Goal: Information Seeking & Learning: Check status

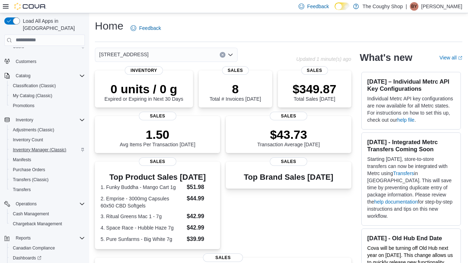
scroll to position [68, 0]
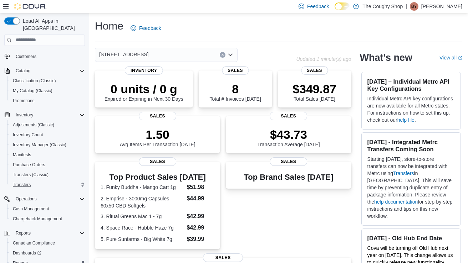
click at [21, 182] on span "Transfers" at bounding box center [22, 185] width 18 height 6
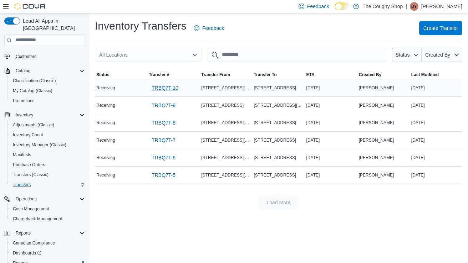
click at [169, 87] on span "TRBQ7T-10" at bounding box center [164, 87] width 27 height 7
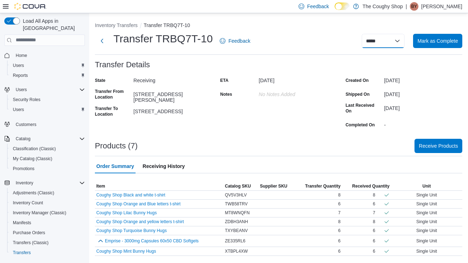
select select "**********"
select select
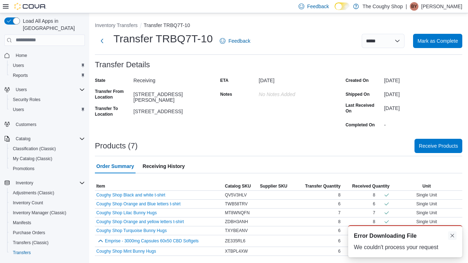
click at [452, 236] on button "Dismiss toast" at bounding box center [452, 236] width 9 height 9
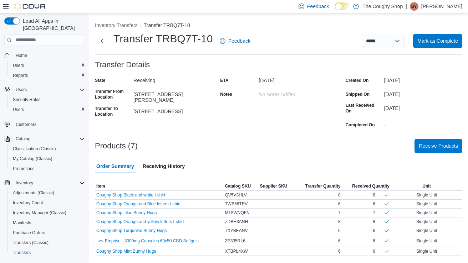
click at [165, 166] on span "Receiving History" at bounding box center [164, 166] width 42 height 14
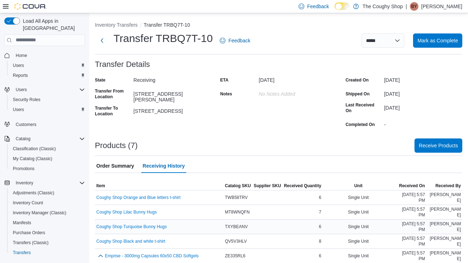
scroll to position [0, 0]
click at [123, 163] on span "Order Summary" at bounding box center [115, 166] width 38 height 14
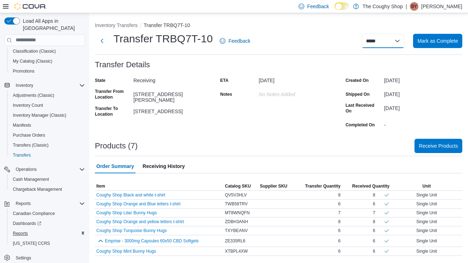
scroll to position [98, 0]
click at [23, 231] on span "Reports" at bounding box center [20, 234] width 15 height 6
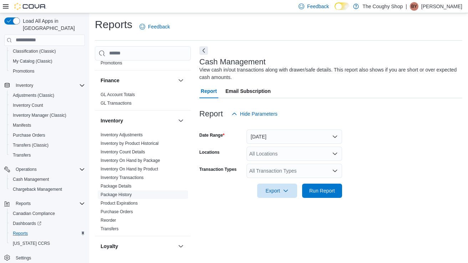
scroll to position [232, 0]
click at [114, 226] on link "Transfers" at bounding box center [110, 228] width 18 height 5
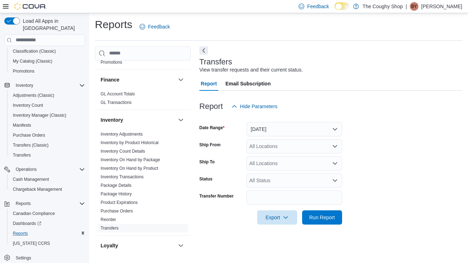
click at [296, 129] on button "[DATE]" at bounding box center [294, 129] width 96 height 14
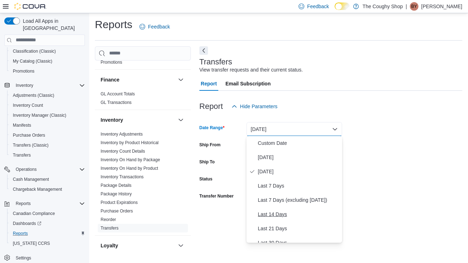
click at [280, 214] on span "Last 14 Days" at bounding box center [298, 214] width 81 height 9
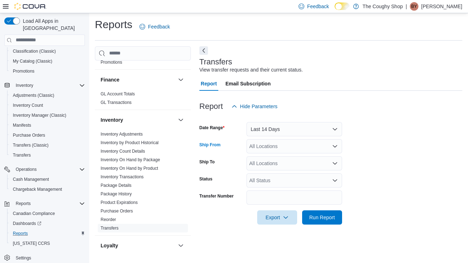
click at [303, 146] on div "All Locations" at bounding box center [294, 146] width 96 height 14
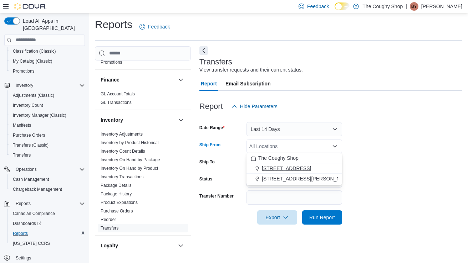
click at [297, 170] on span "[STREET_ADDRESS]" at bounding box center [286, 168] width 49 height 7
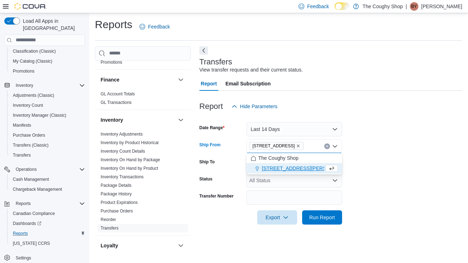
click at [303, 146] on span "[STREET_ADDRESS]" at bounding box center [276, 146] width 55 height 8
click at [300, 148] on icon "Remove 3885 Sherwood Drive from selection in this group" at bounding box center [298, 146] width 4 height 4
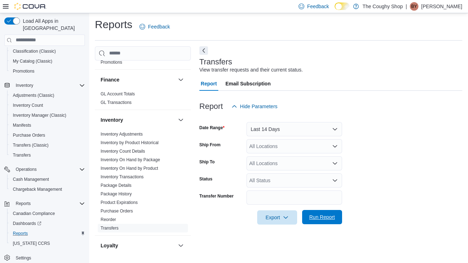
click at [318, 218] on span "Run Report" at bounding box center [322, 217] width 26 height 7
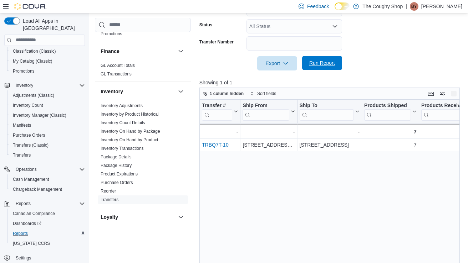
scroll to position [161, 0]
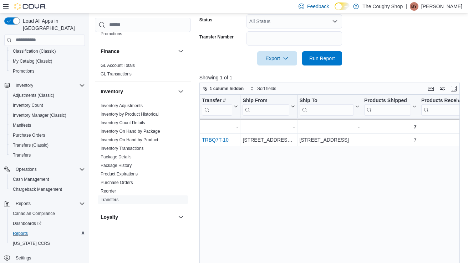
click at [307, 160] on div "Transfer # Click to view column header actions Ship From Click to view column h…" at bounding box center [329, 194] width 260 height 199
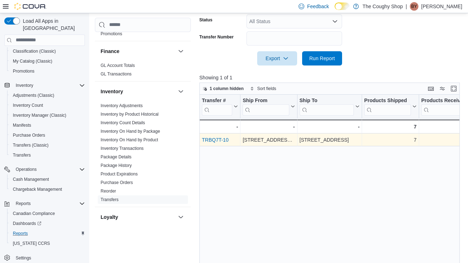
click at [211, 143] on div "TRBQ7T-10" at bounding box center [220, 140] width 36 height 9
click at [213, 141] on link "TRBQ7T-10" at bounding box center [215, 140] width 27 height 6
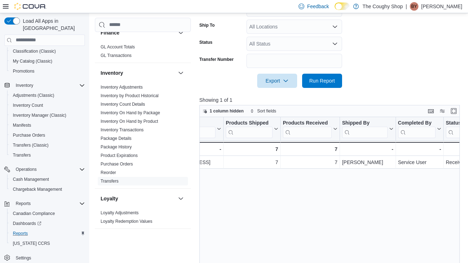
scroll to position [245, 0]
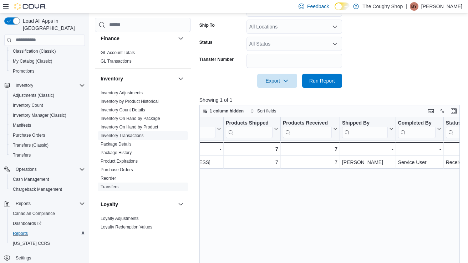
click at [128, 133] on link "Inventory Transactions" at bounding box center [122, 135] width 43 height 5
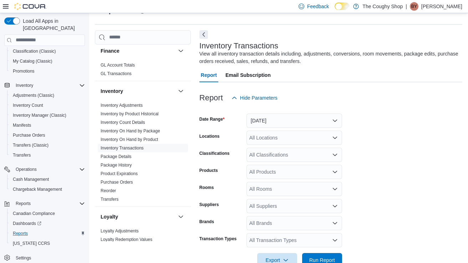
scroll to position [24, 0]
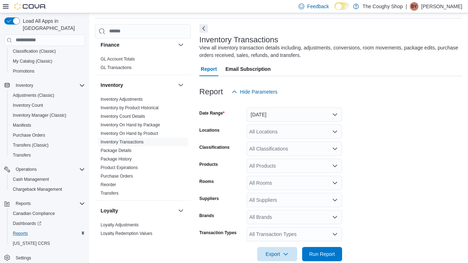
click at [317, 114] on button "[DATE]" at bounding box center [294, 115] width 96 height 14
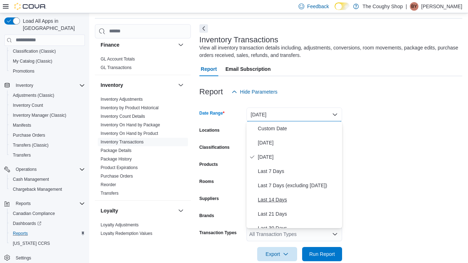
click at [279, 198] on span "Last 14 Days" at bounding box center [298, 200] width 81 height 9
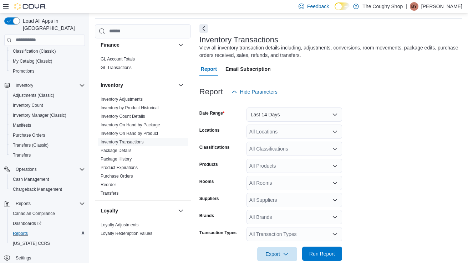
click at [316, 252] on span "Run Report" at bounding box center [322, 254] width 26 height 7
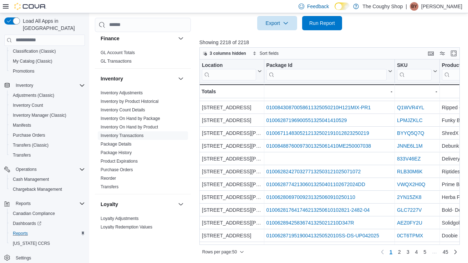
scroll to position [148, 0]
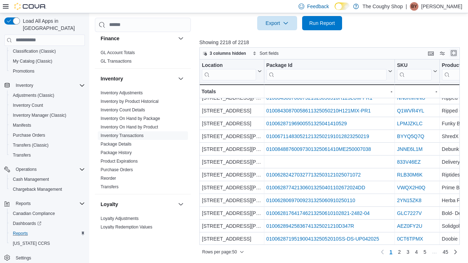
click at [454, 54] on button "Enter fullscreen" at bounding box center [453, 53] width 9 height 9
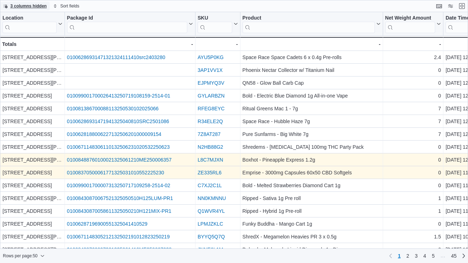
scroll to position [0, 0]
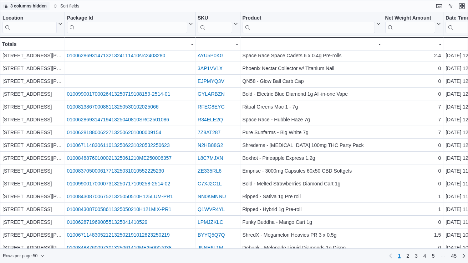
scroll to position [2, 0]
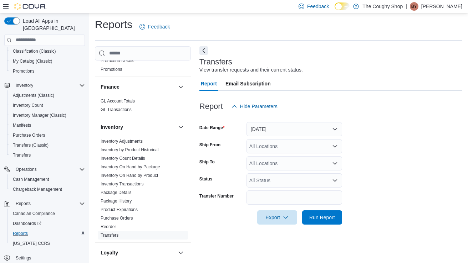
scroll to position [225, 0]
click at [115, 233] on link "Transfers" at bounding box center [110, 235] width 18 height 5
click at [214, 216] on div "Export Run Report" at bounding box center [270, 218] width 143 height 14
click at [328, 128] on button "[DATE]" at bounding box center [294, 129] width 96 height 14
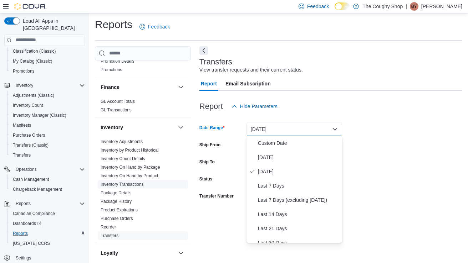
click at [134, 182] on link "Inventory Transactions" at bounding box center [122, 184] width 43 height 5
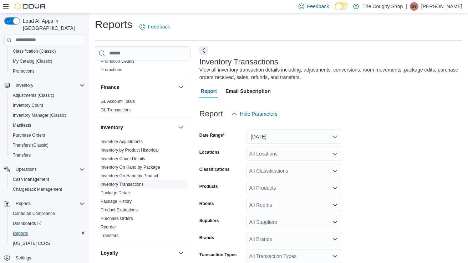
scroll to position [24, 0]
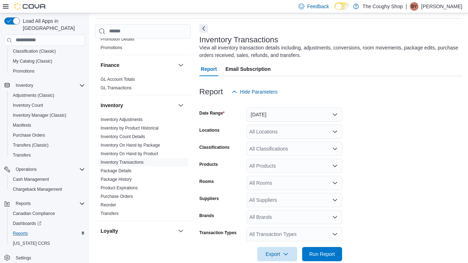
click at [338, 116] on button "[DATE]" at bounding box center [294, 115] width 96 height 14
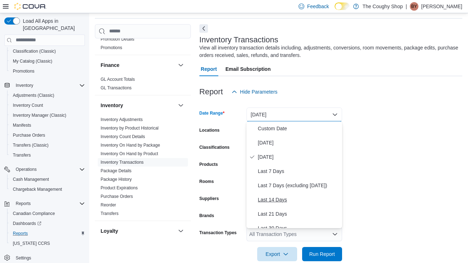
click at [280, 200] on span "Last 14 Days" at bounding box center [298, 200] width 81 height 9
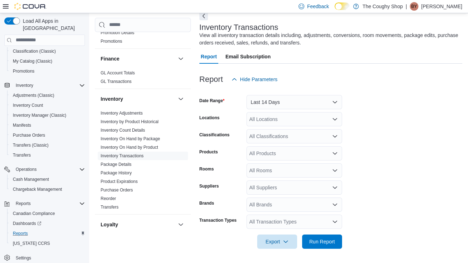
scroll to position [36, 0]
click at [327, 244] on span "Run Report" at bounding box center [322, 241] width 26 height 7
click at [334, 222] on icon "Open list of options" at bounding box center [335, 223] width 6 height 6
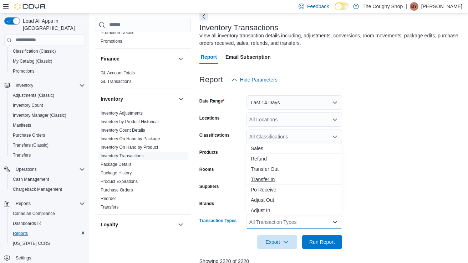
click at [269, 178] on span "Transfer In" at bounding box center [294, 179] width 87 height 7
click at [277, 168] on span "Transfer Out" at bounding box center [294, 169] width 87 height 7
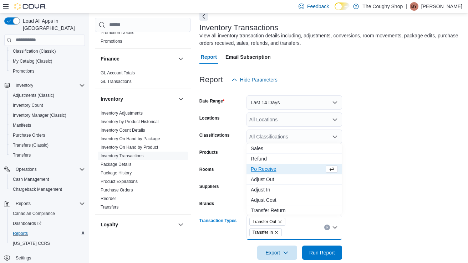
click at [403, 235] on form "Date Range Last 14 Days Locations All Locations Classifications All Classificat…" at bounding box center [330, 173] width 263 height 173
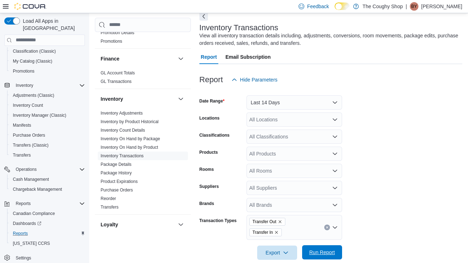
click at [329, 256] on span "Run Report" at bounding box center [321, 253] width 31 height 14
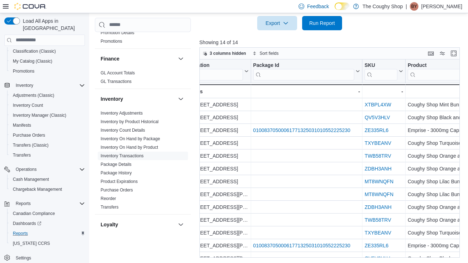
scroll to position [0, 13]
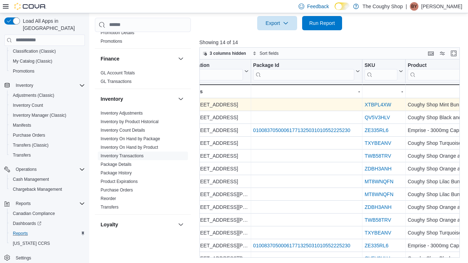
click at [383, 105] on link "XTBPL4XW" at bounding box center [377, 105] width 27 height 6
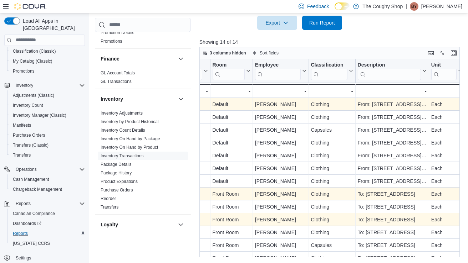
scroll to position [0, 0]
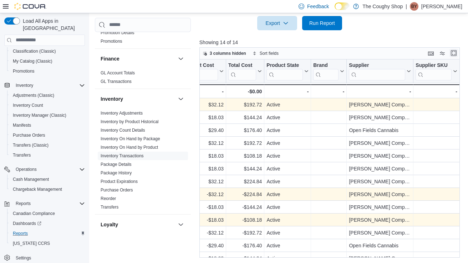
click at [455, 55] on button "Enter fullscreen" at bounding box center [453, 53] width 9 height 9
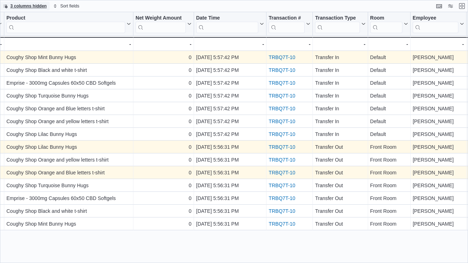
scroll to position [0, 172]
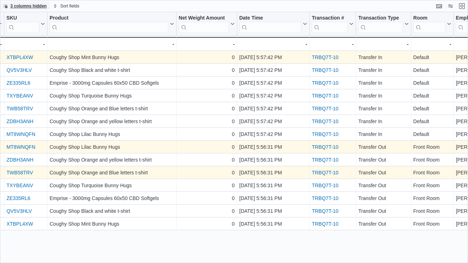
drag, startPoint x: 355, startPoint y: 17, endPoint x: 305, endPoint y: 22, distance: 50.2
click at [305, 22] on div "Location Click to view column header actions Package Id Click to view column he…" at bounding box center [399, 31] width 1142 height 39
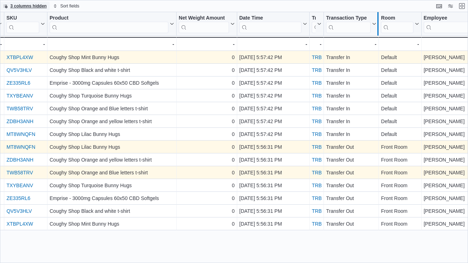
click at [377, 26] on div at bounding box center [378, 24] width 6 height 24
drag, startPoint x: 421, startPoint y: 24, endPoint x: 361, endPoint y: 31, distance: 59.6
click at [361, 31] on div "Location Click to view column header actions Package Id Click to view column he…" at bounding box center [382, 31] width 1109 height 39
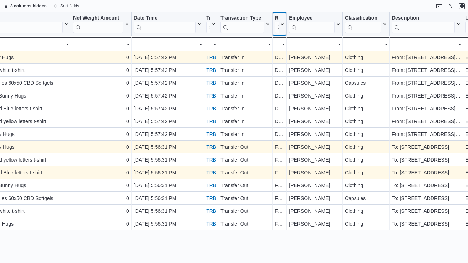
scroll to position [0, 279]
drag, startPoint x: 339, startPoint y: 22, endPoint x: 278, endPoint y: 34, distance: 62.4
click at [278, 34] on div "Location Click to view column header actions Package Id Click to view column he…" at bounding box center [261, 31] width 1081 height 39
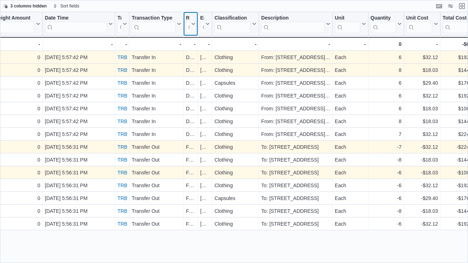
scroll to position [0, 370]
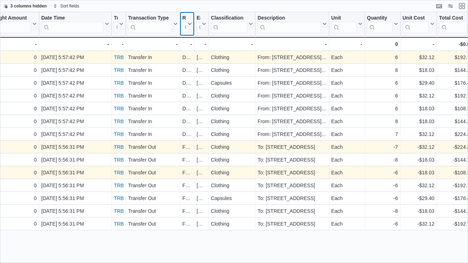
drag, startPoint x: 366, startPoint y: 29, endPoint x: 327, endPoint y: 40, distance: 40.7
click at [327, 40] on div "Location Click to view column header actions Package Id Click to view column he…" at bounding box center [234, 137] width 468 height 251
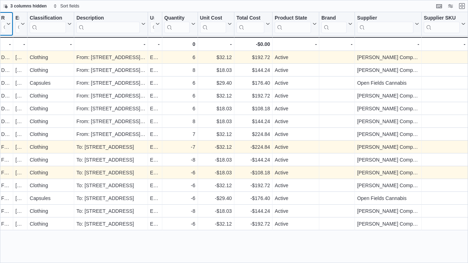
scroll to position [0, 551]
click at [418, 45] on div "-" at bounding box center [388, 44] width 62 height 9
click at [351, 22] on div at bounding box center [354, 24] width 6 height 24
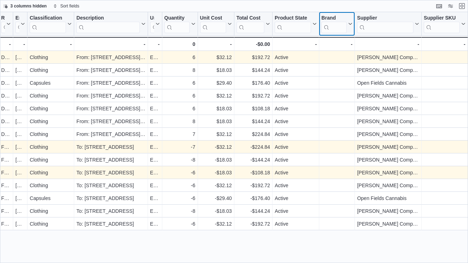
click at [349, 24] on icon at bounding box center [349, 24] width 6 height 4
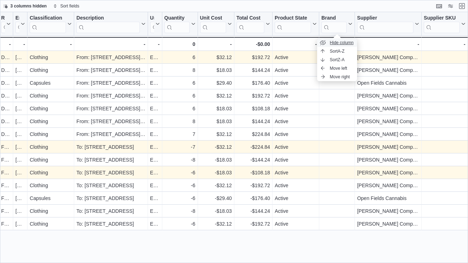
click at [341, 42] on span "Hide column" at bounding box center [342, 43] width 24 height 6
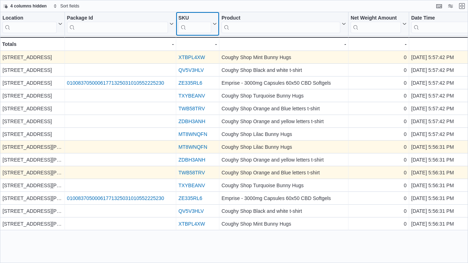
click at [215, 26] on icon at bounding box center [214, 24] width 6 height 4
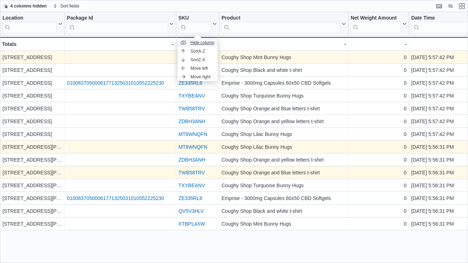
click at [211, 41] on span "Hide column" at bounding box center [202, 43] width 24 height 6
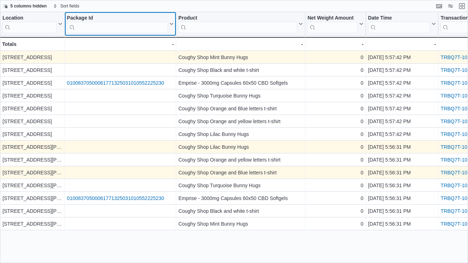
click at [171, 25] on icon at bounding box center [171, 24] width 6 height 4
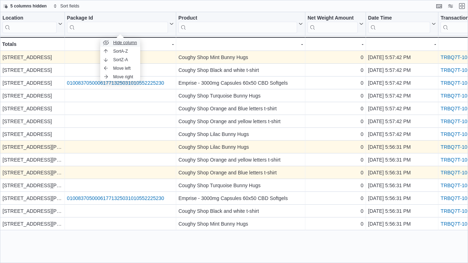
click at [134, 42] on span "Hide column" at bounding box center [125, 43] width 24 height 6
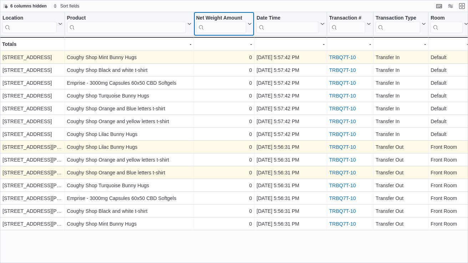
click at [249, 26] on icon at bounding box center [249, 24] width 6 height 4
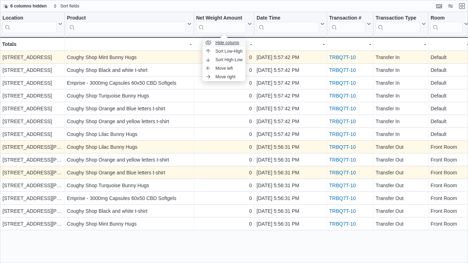
click at [239, 40] on button "Hide column" at bounding box center [223, 42] width 43 height 9
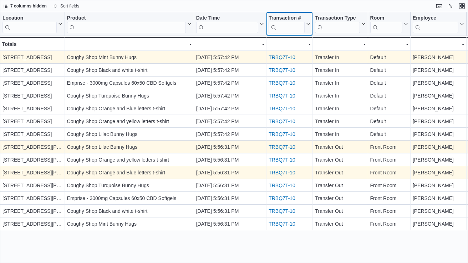
click at [308, 25] on icon at bounding box center [307, 24] width 6 height 4
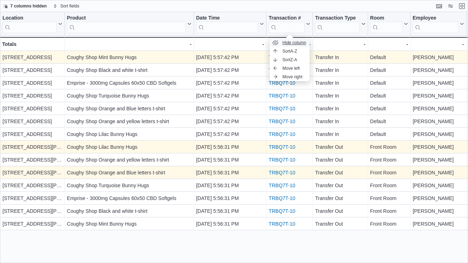
click at [300, 43] on span "Hide column" at bounding box center [294, 43] width 24 height 6
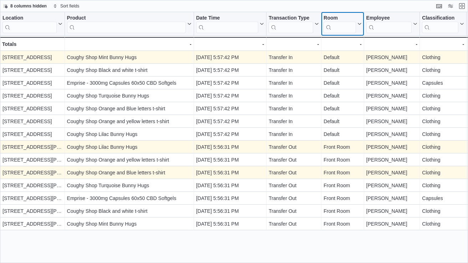
click at [359, 25] on icon at bounding box center [358, 24] width 3 height 2
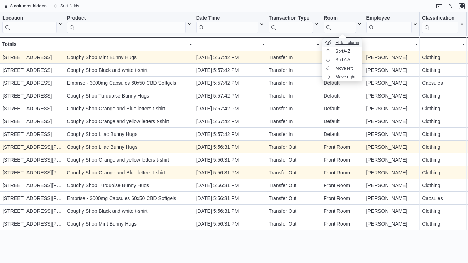
click at [351, 46] on span "Hide column" at bounding box center [347, 43] width 24 height 6
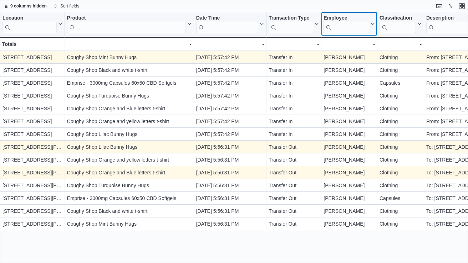
click at [372, 25] on icon at bounding box center [372, 24] width 6 height 4
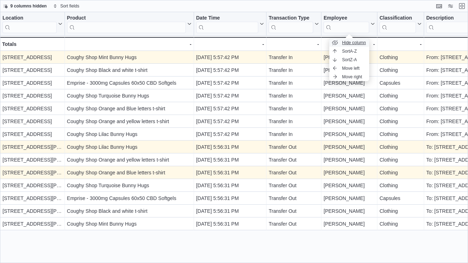
click at [364, 41] on span "Hide column" at bounding box center [354, 43] width 24 height 6
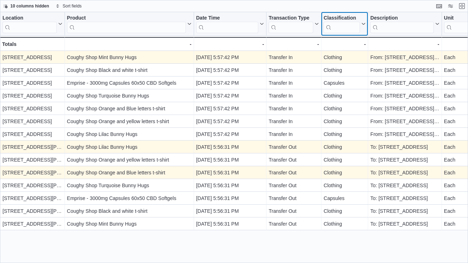
click at [363, 25] on icon at bounding box center [363, 24] width 6 height 4
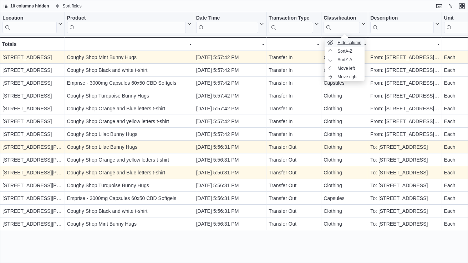
click at [357, 44] on span "Hide column" at bounding box center [349, 43] width 24 height 6
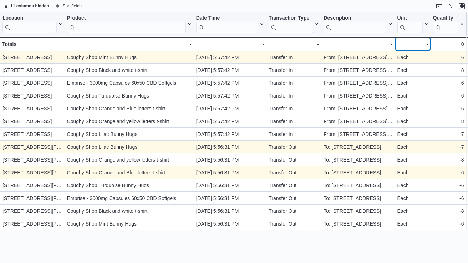
click at [425, 45] on div "-" at bounding box center [412, 44] width 31 height 9
click at [426, 44] on div "-" at bounding box center [412, 44] width 31 height 9
click at [425, 26] on button "Unit" at bounding box center [412, 24] width 31 height 18
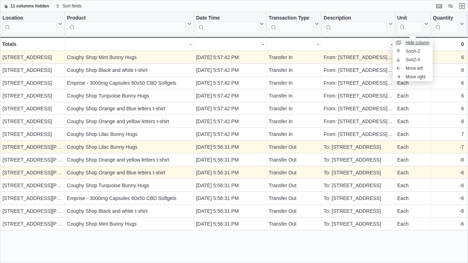
click at [421, 45] on span "Hide column" at bounding box center [417, 43] width 24 height 6
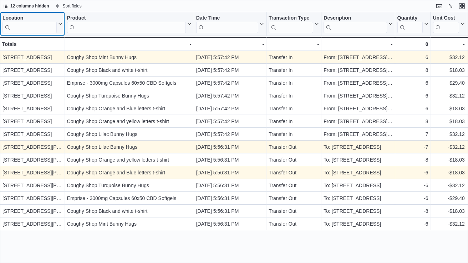
click at [61, 23] on icon at bounding box center [60, 24] width 6 height 4
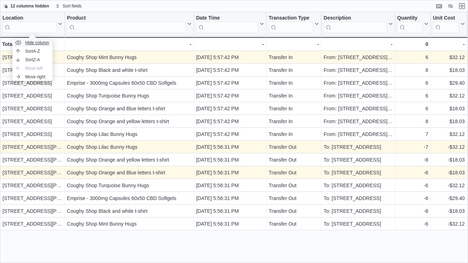
click at [45, 42] on span "Hide column" at bounding box center [37, 43] width 24 height 6
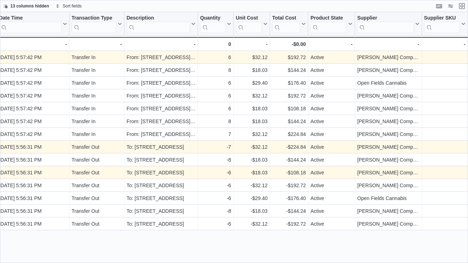
scroll to position [0, 132]
click at [416, 24] on icon at bounding box center [416, 24] width 6 height 4
click at [401, 40] on button "Hide column" at bounding box center [388, 42] width 40 height 9
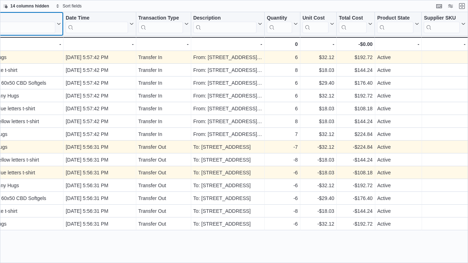
scroll to position [0, 66]
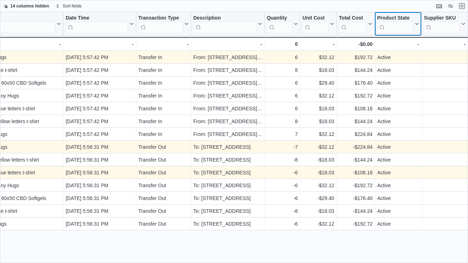
click at [417, 23] on icon at bounding box center [416, 24] width 6 height 4
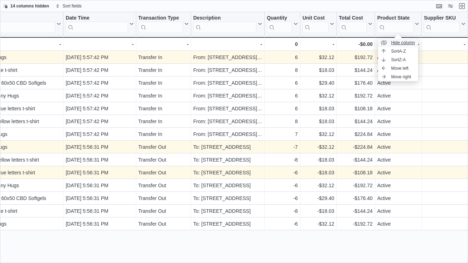
click at [407, 43] on span "Hide column" at bounding box center [403, 43] width 24 height 6
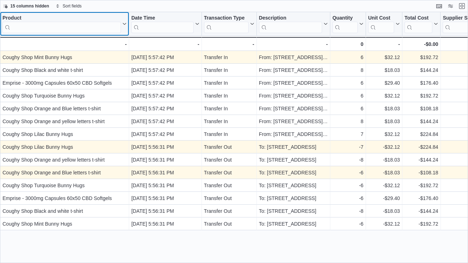
scroll to position [0, 0]
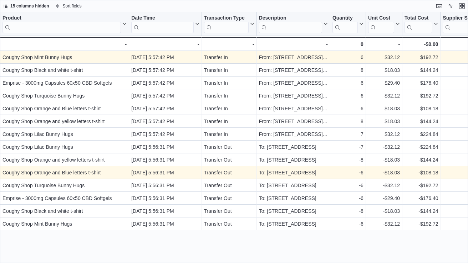
click at [437, 248] on div "Product Click to view column header actions Date Time Click to view column head…" at bounding box center [234, 137] width 468 height 251
click at [462, 6] on button "Exit fullscreen" at bounding box center [461, 5] width 9 height 9
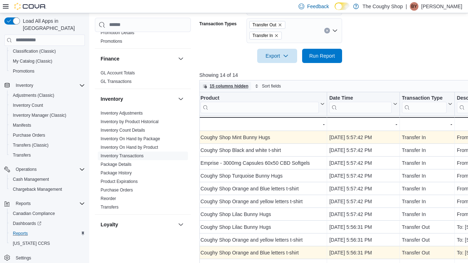
scroll to position [254, 0]
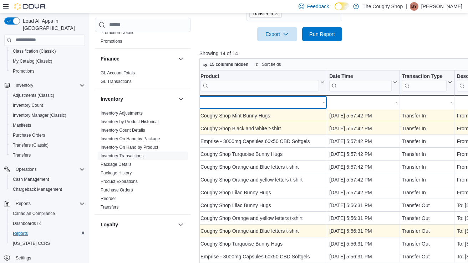
click at [285, 109] on div "- - Product, column 1, row 15" at bounding box center [262, 103] width 129 height 14
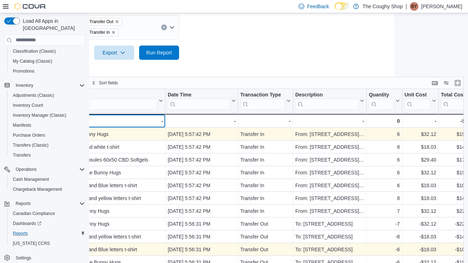
scroll to position [225, 163]
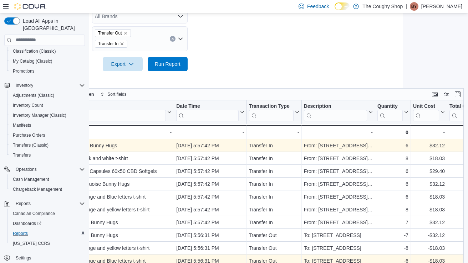
click at [458, 91] on div "15 columns hidden Sort fields" at bounding box center [254, 94] width 419 height 12
click at [458, 92] on div "15 columns hidden Sort fields" at bounding box center [254, 94] width 419 height 12
click at [458, 88] on div "15 columns hidden Sort fields" at bounding box center [254, 94] width 419 height 12
click at [457, 93] on button "Enter fullscreen" at bounding box center [457, 94] width 9 height 9
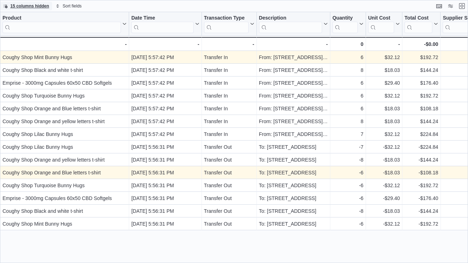
scroll to position [0, 0]
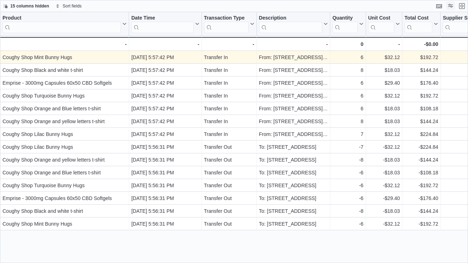
click at [451, 7] on button "Display options" at bounding box center [450, 5] width 9 height 9
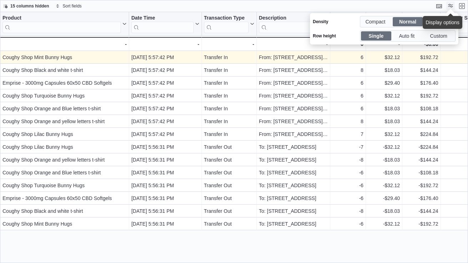
click at [451, 7] on button "Display options" at bounding box center [450, 5] width 9 height 9
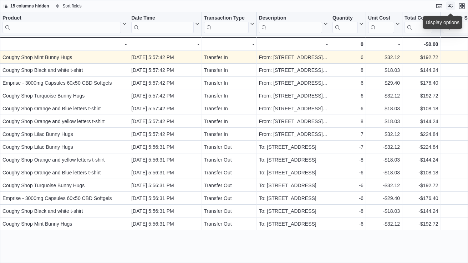
click at [451, 7] on button "Display options" at bounding box center [450, 5] width 9 height 9
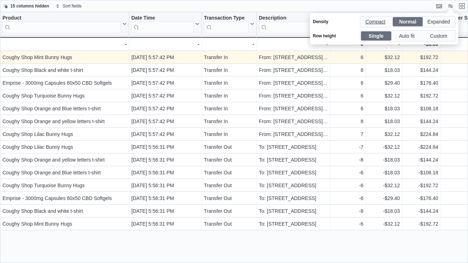
click at [388, 22] on span "Compact" at bounding box center [376, 21] width 30 height 9
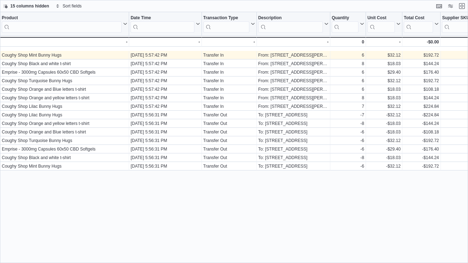
click at [394, 206] on div "Product Click to view column header actions Date Time Click to view column head…" at bounding box center [234, 137] width 468 height 251
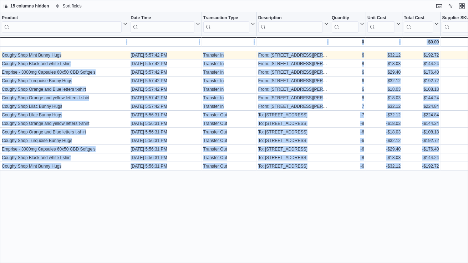
drag, startPoint x: 457, startPoint y: 174, endPoint x: 0, endPoint y: 53, distance: 472.3
click at [0, 53] on div "Product Click to view column header actions Date Time Click to view column head…" at bounding box center [234, 137] width 468 height 251
